Goal: Find contact information: Find contact information

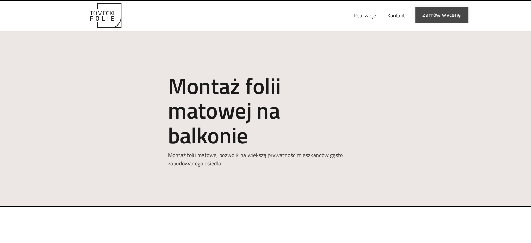
click at [433, 14] on link "Zamów wycenę" at bounding box center [442, 15] width 53 height 16
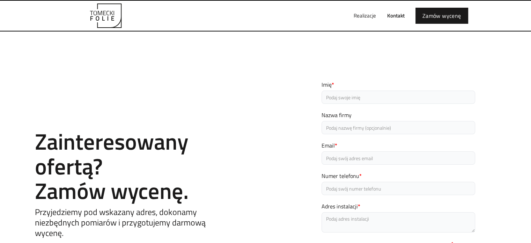
click at [398, 16] on link "Kontakt" at bounding box center [396, 16] width 29 height 22
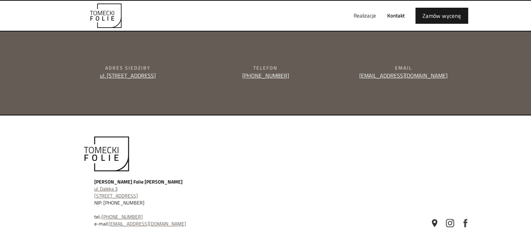
scroll to position [295, 0]
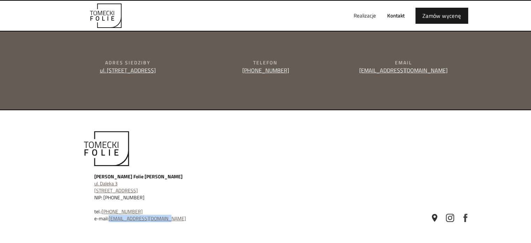
drag, startPoint x: 166, startPoint y: 215, endPoint x: 109, endPoint y: 218, distance: 57.4
click at [109, 218] on div "[PERSON_NAME] Folie [PERSON_NAME] ul. [STREET_ADDRESS] NIP: [PHONE_NUMBER] tel.…" at bounding box center [199, 197] width 210 height 49
copy link "[EMAIL_ADDRESS][DOMAIN_NAME]"
